Goal: Obtain resource: Download file/media

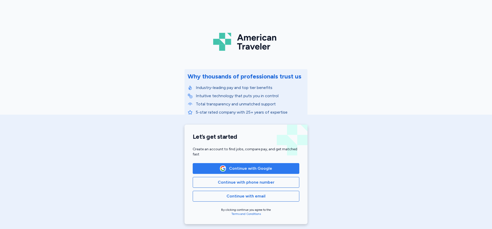
click at [244, 170] on span "Continue with Google" at bounding box center [250, 168] width 43 height 6
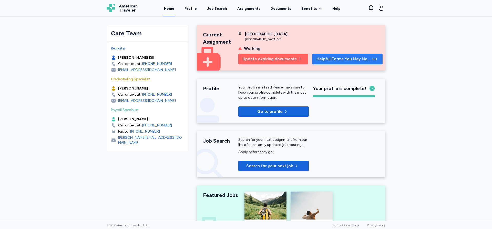
click at [351, 58] on span "Helpful Forms You May Need" at bounding box center [343, 59] width 55 height 6
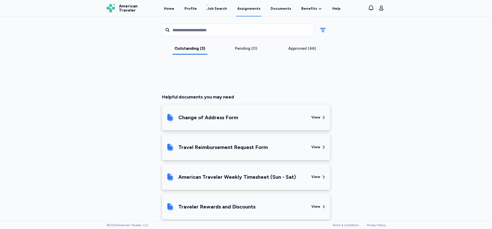
scroll to position [271, 0]
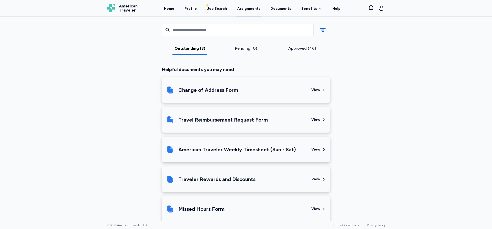
click at [206, 148] on div "American Traveler Weekly Timesheet (Sun - Sat)" at bounding box center [237, 149] width 118 height 7
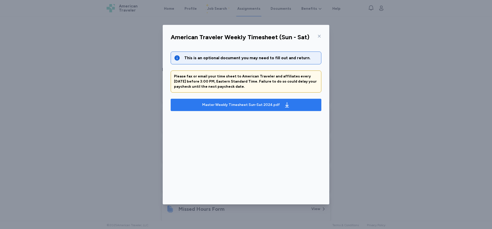
click at [242, 103] on div "Master Weekly Timesheet Sun-Sat 2024.pdf" at bounding box center [241, 104] width 78 height 5
